Goal: Information Seeking & Learning: Learn about a topic

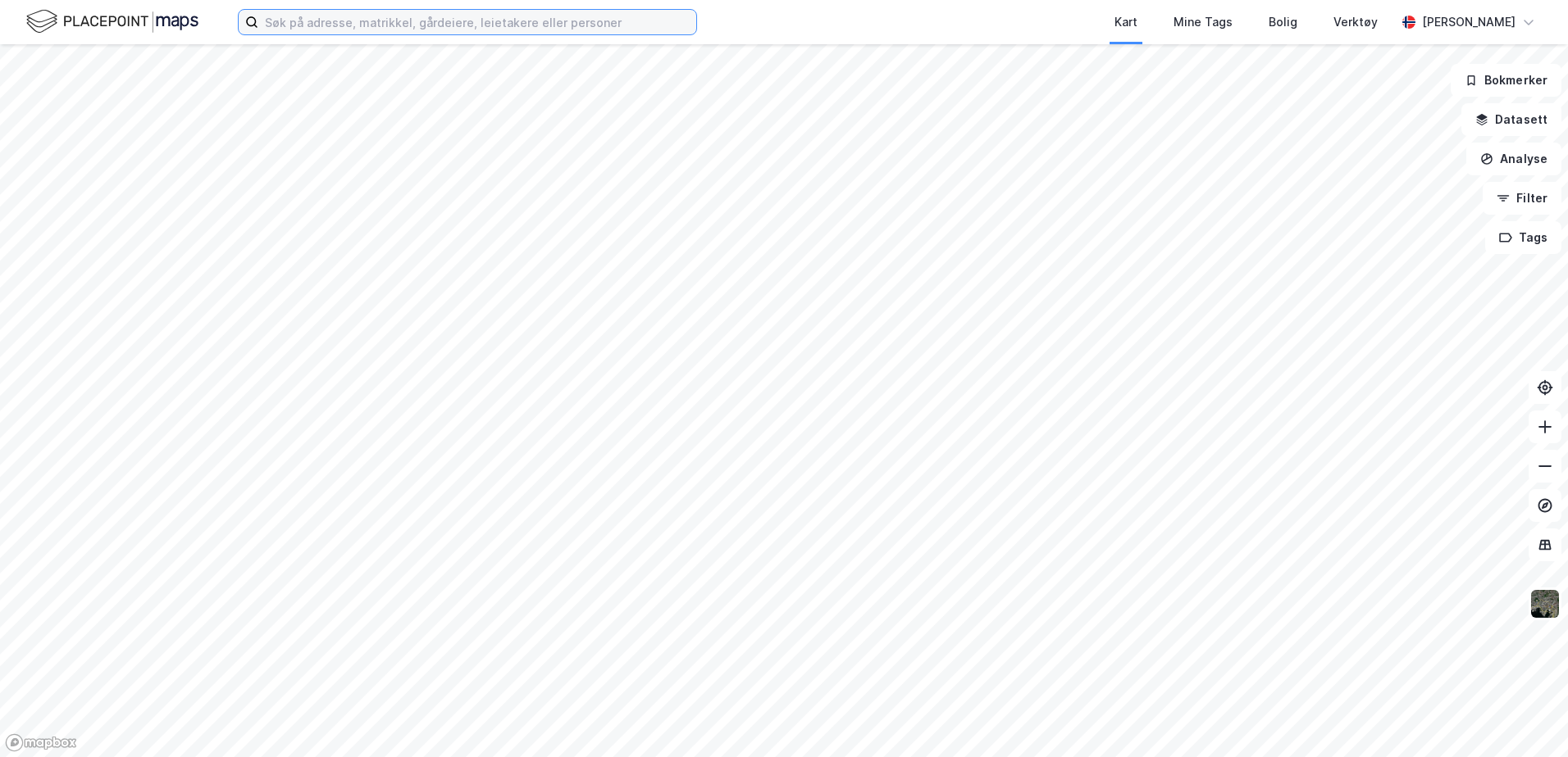
click at [613, 19] on input at bounding box center [477, 22] width 437 height 25
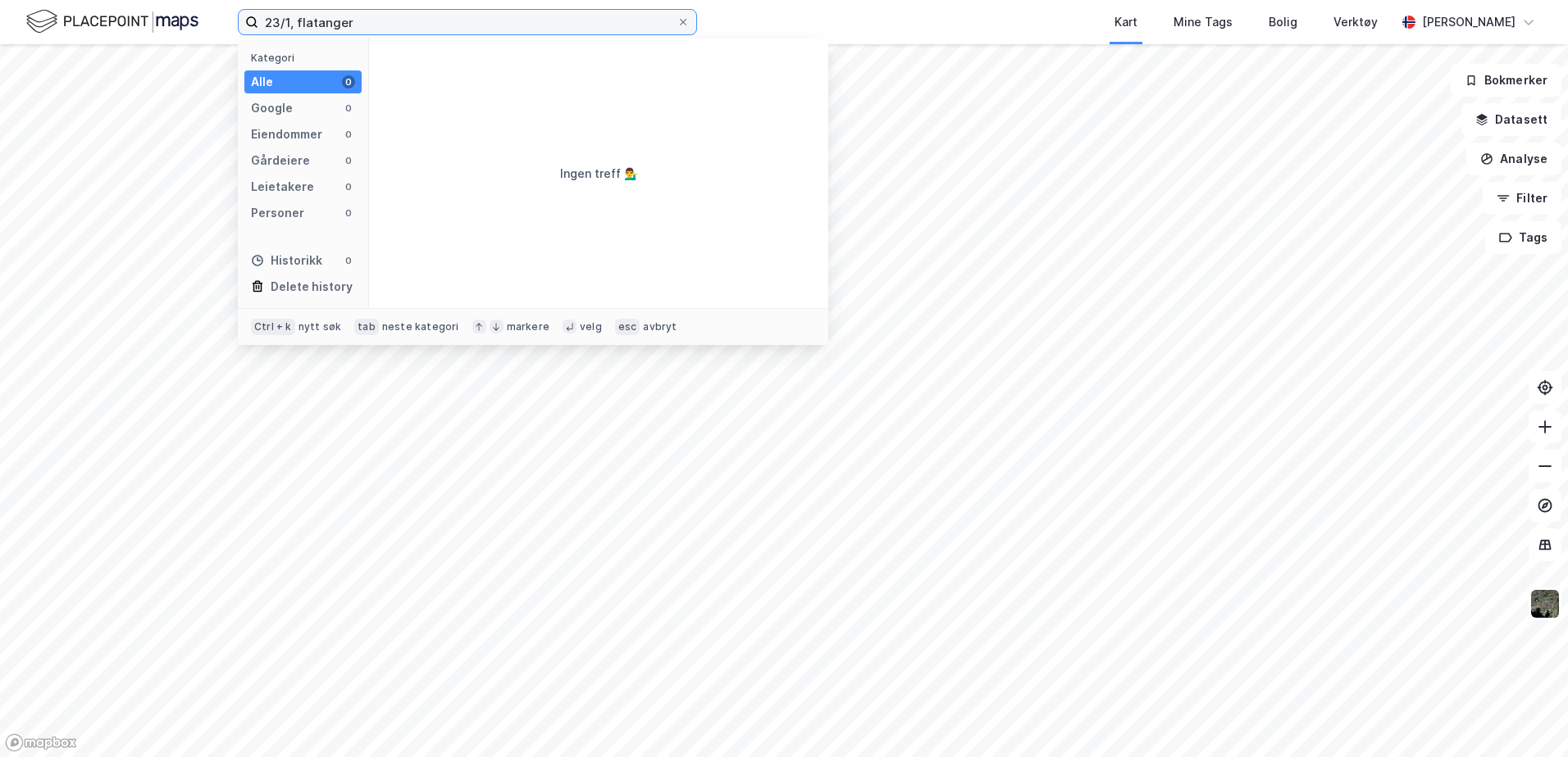
type input "23/1, flatanger"
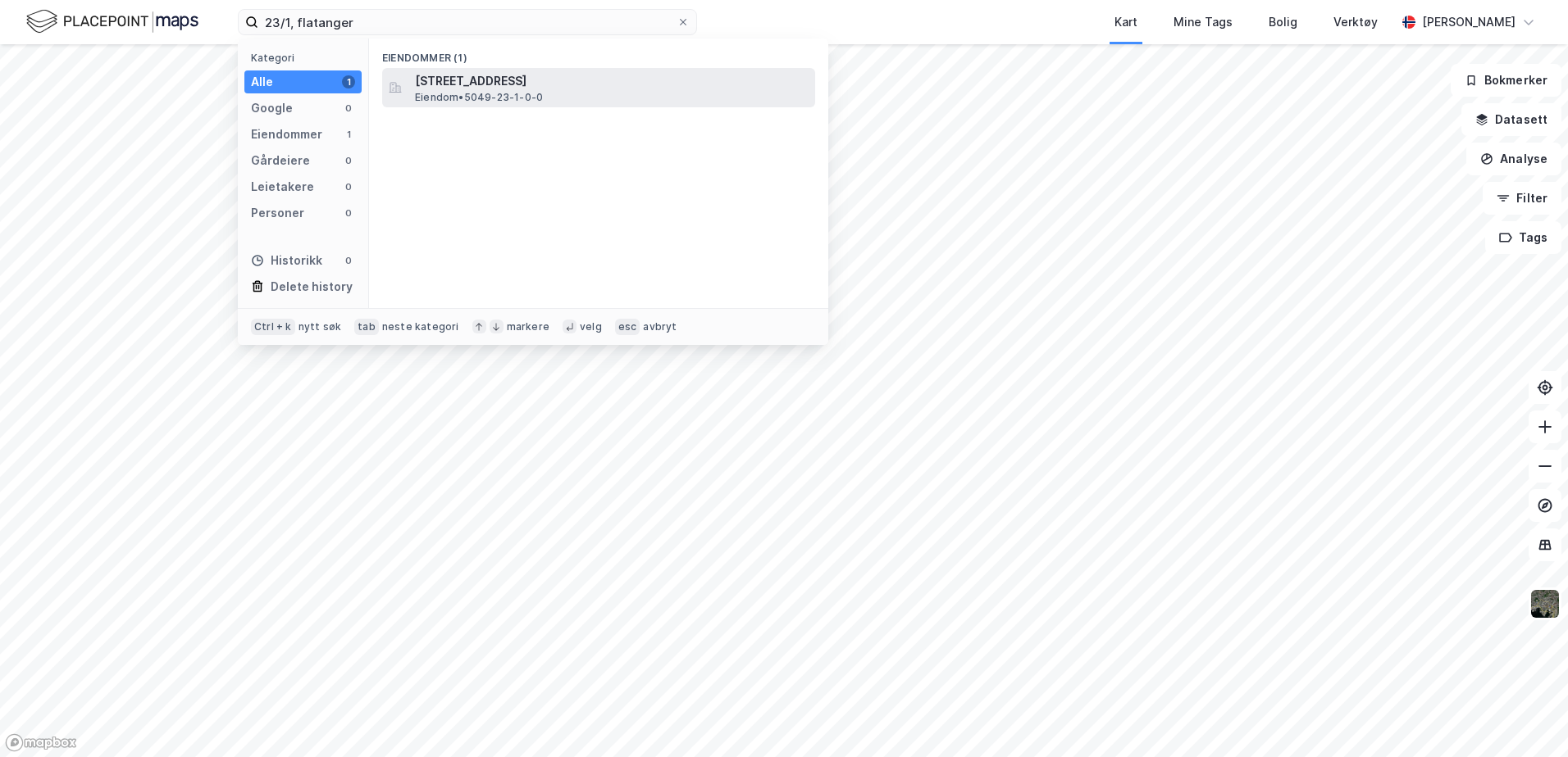
click at [470, 83] on span "[STREET_ADDRESS]" at bounding box center [611, 81] width 393 height 19
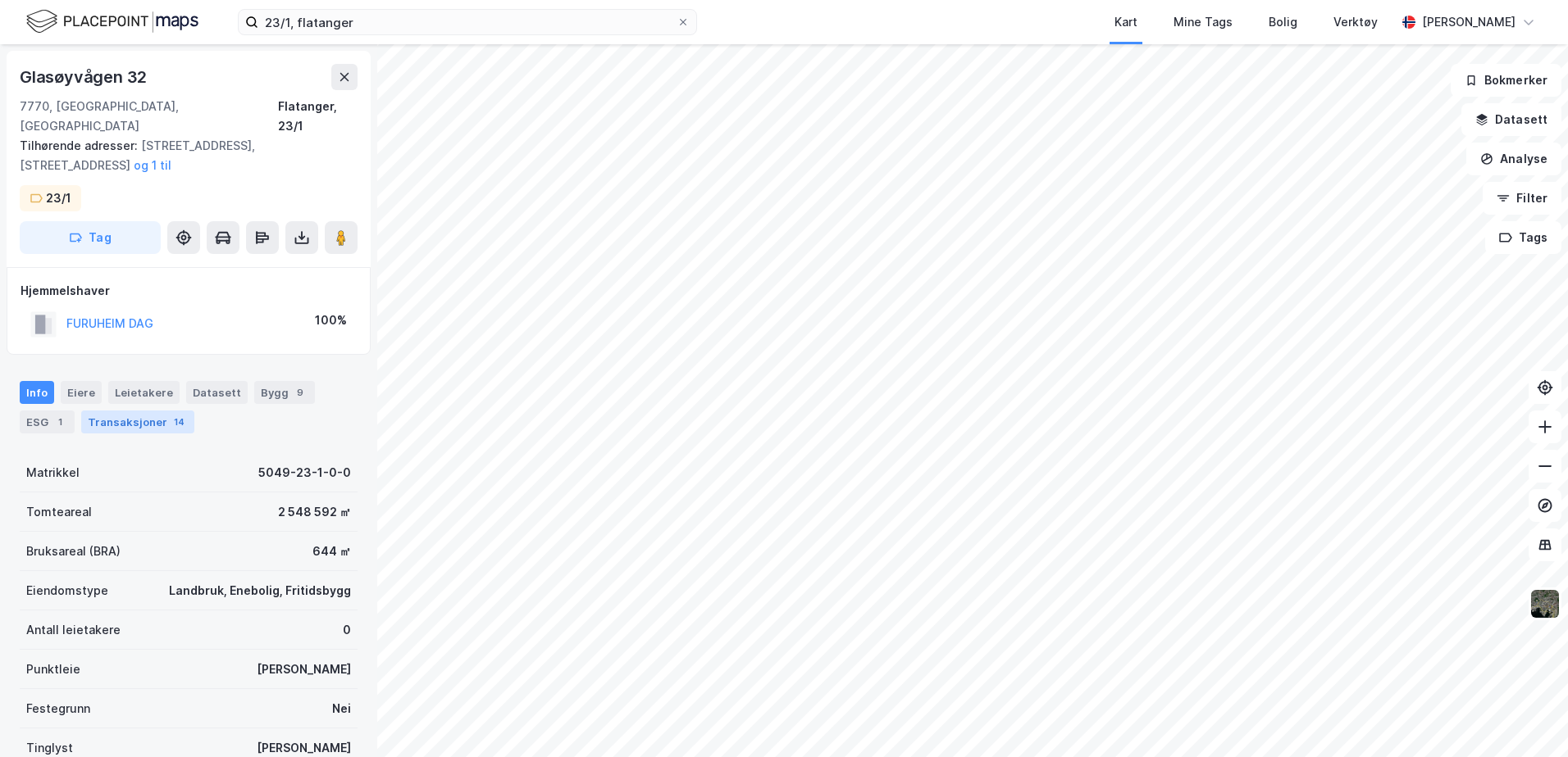
click at [125, 411] on div "Transaksjoner 14" at bounding box center [137, 422] width 113 height 23
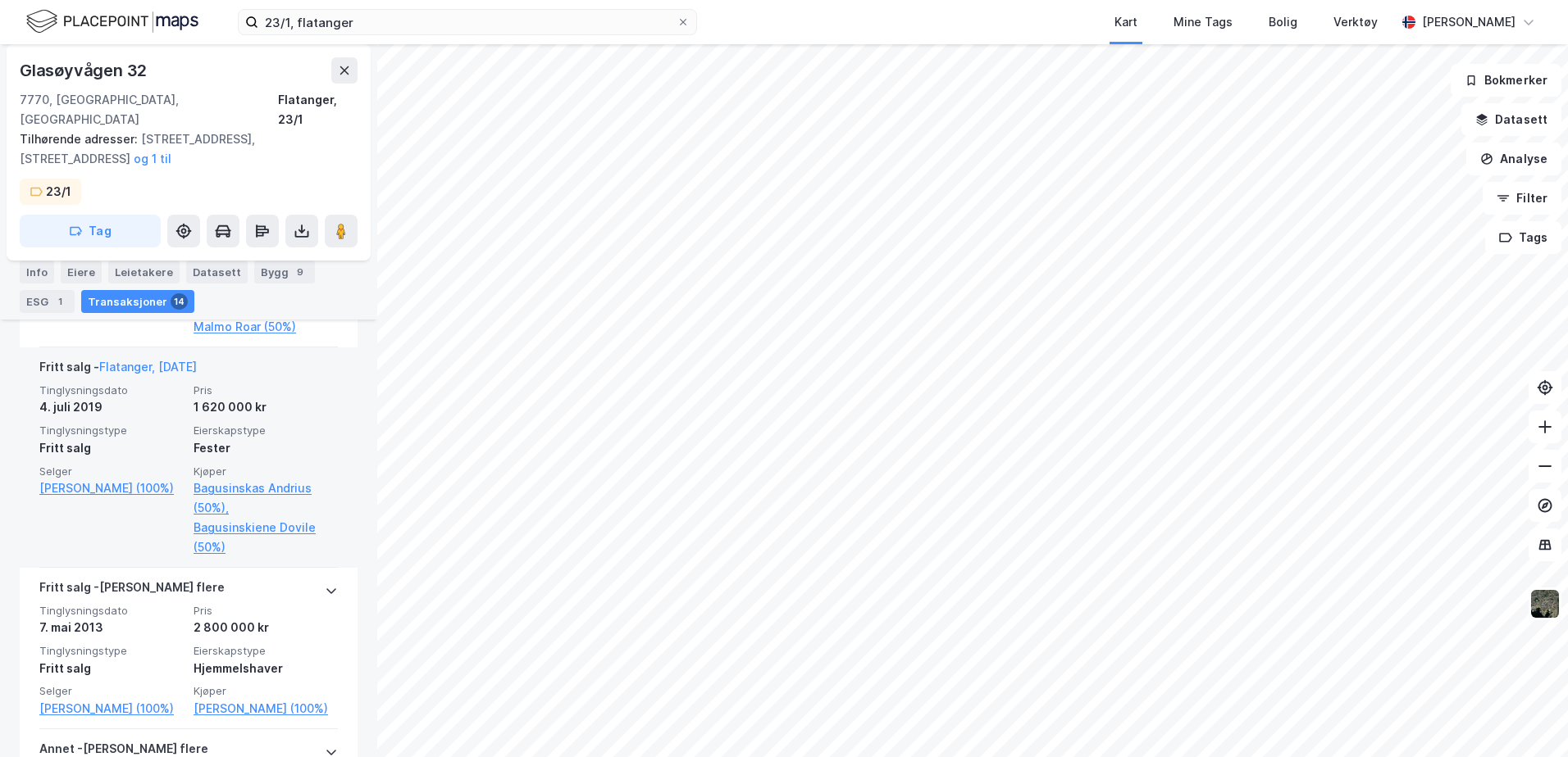
scroll to position [656, 0]
